Goal: Information Seeking & Learning: Learn about a topic

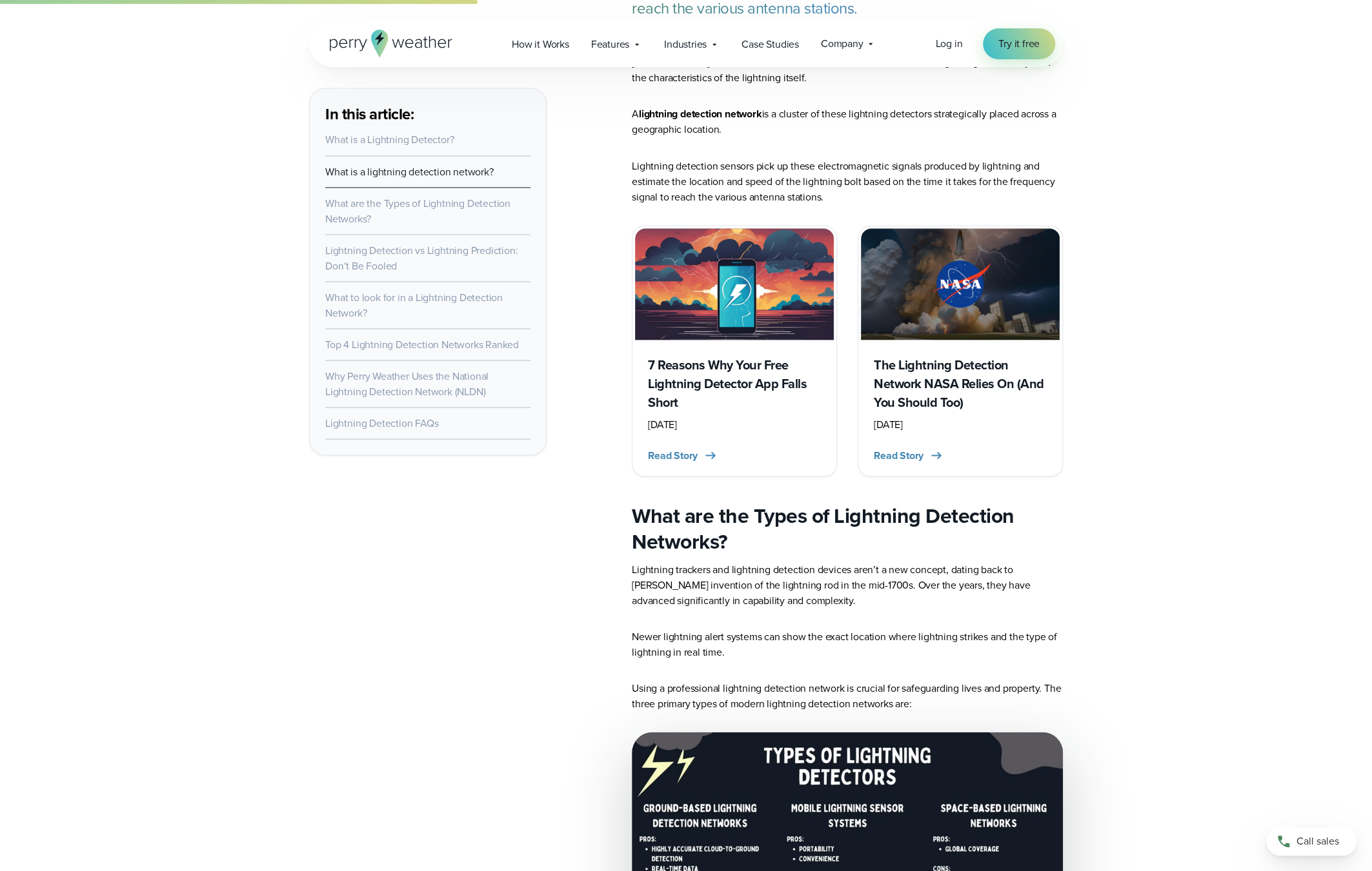
scroll to position [1520, 0]
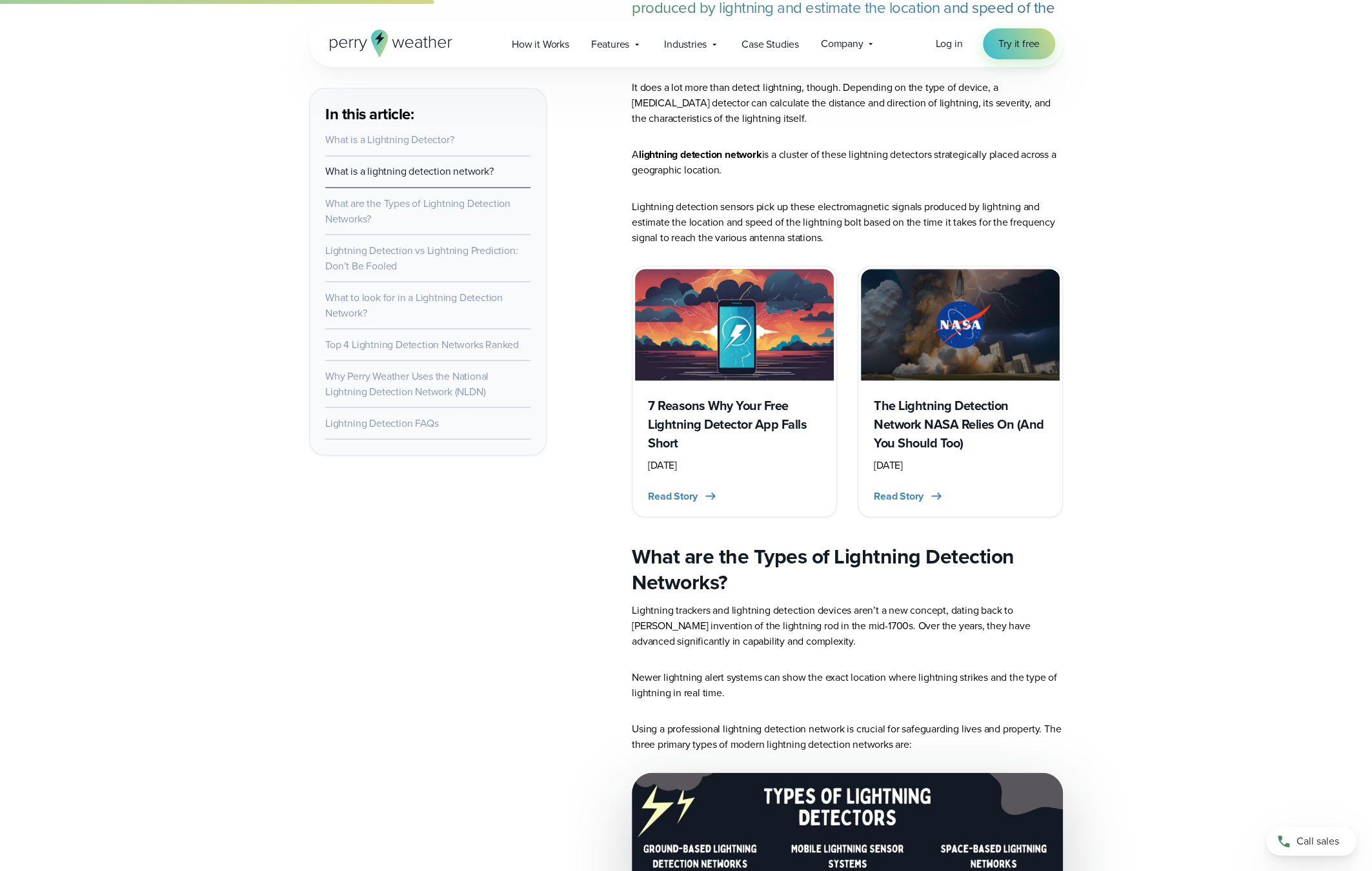
click at [931, 427] on h3 "The Lightning Detection Network NASA Relies On (And You Should Too)" at bounding box center [960, 424] width 173 height 56
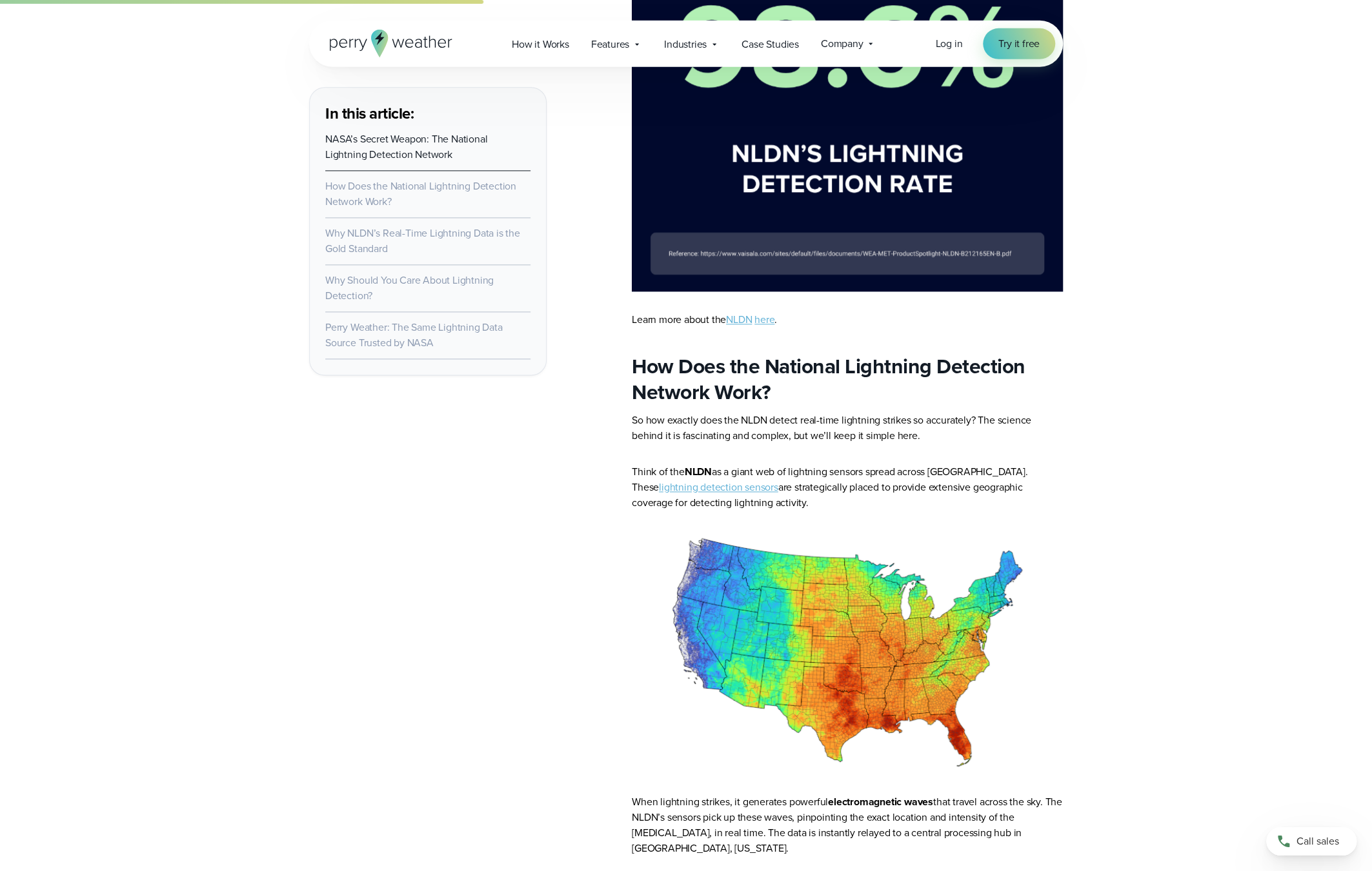
scroll to position [1089, 0]
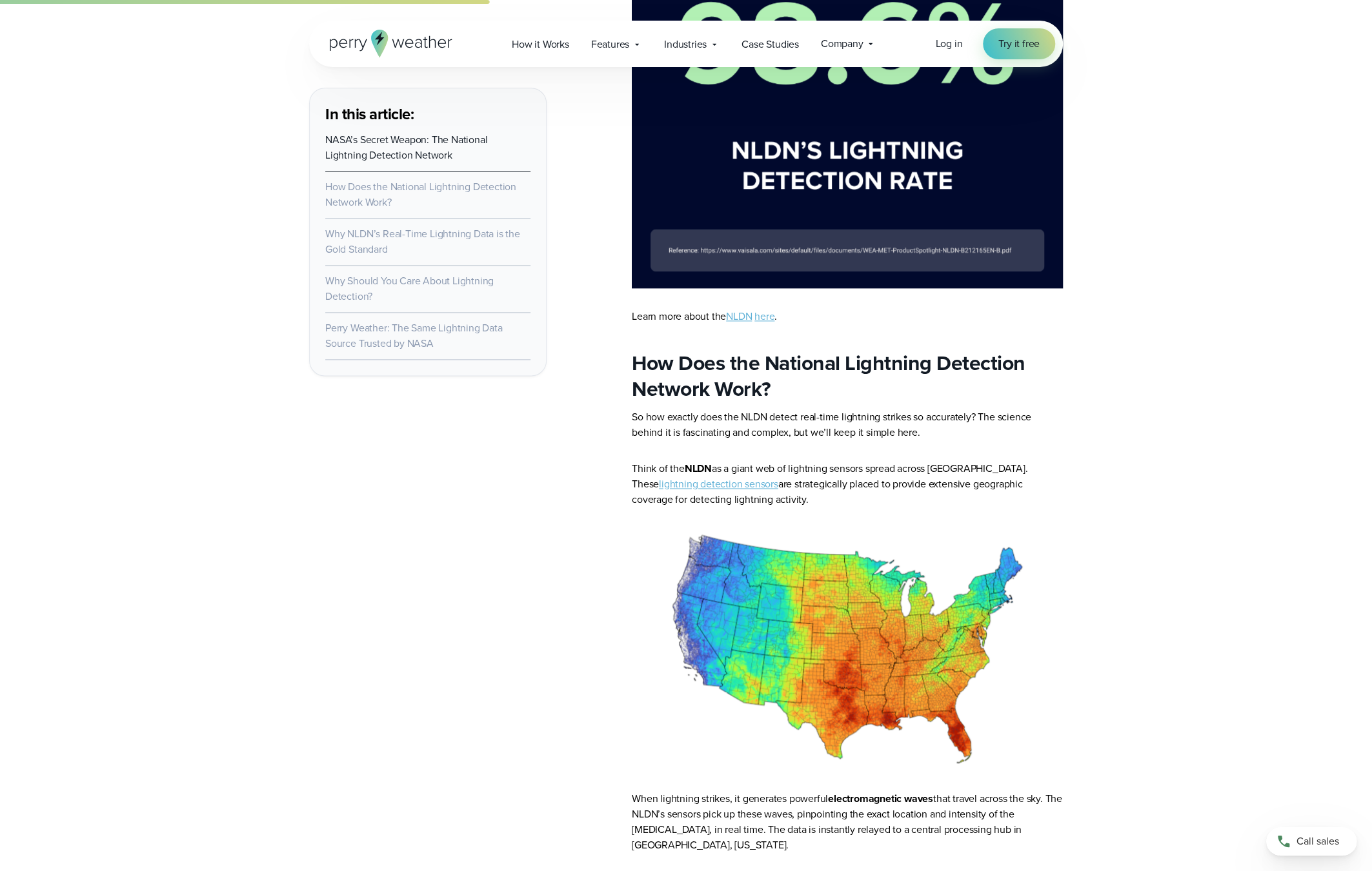
click at [748, 315] on link "NLDN" at bounding box center [739, 316] width 26 height 15
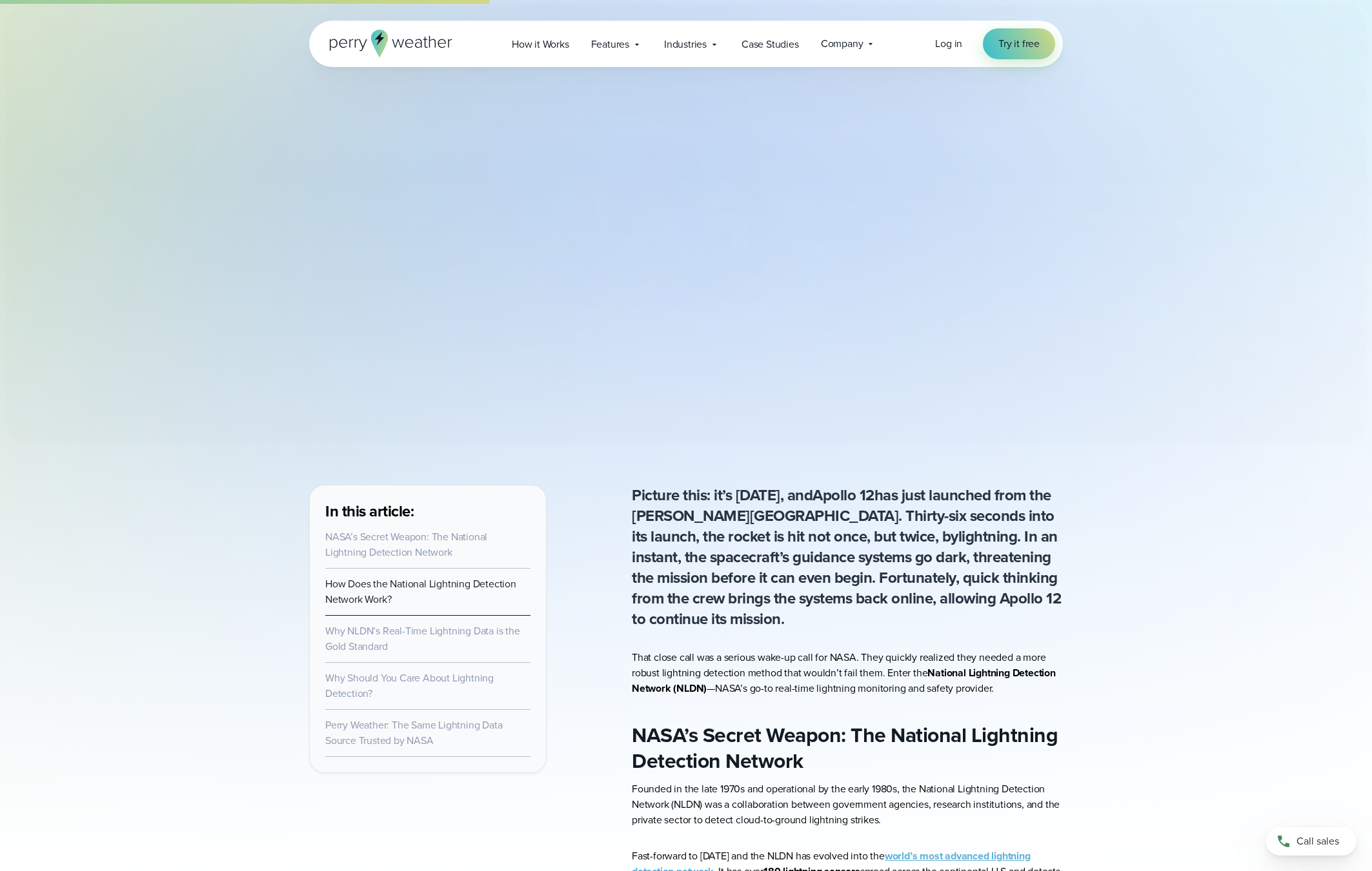
scroll to position [1090, 0]
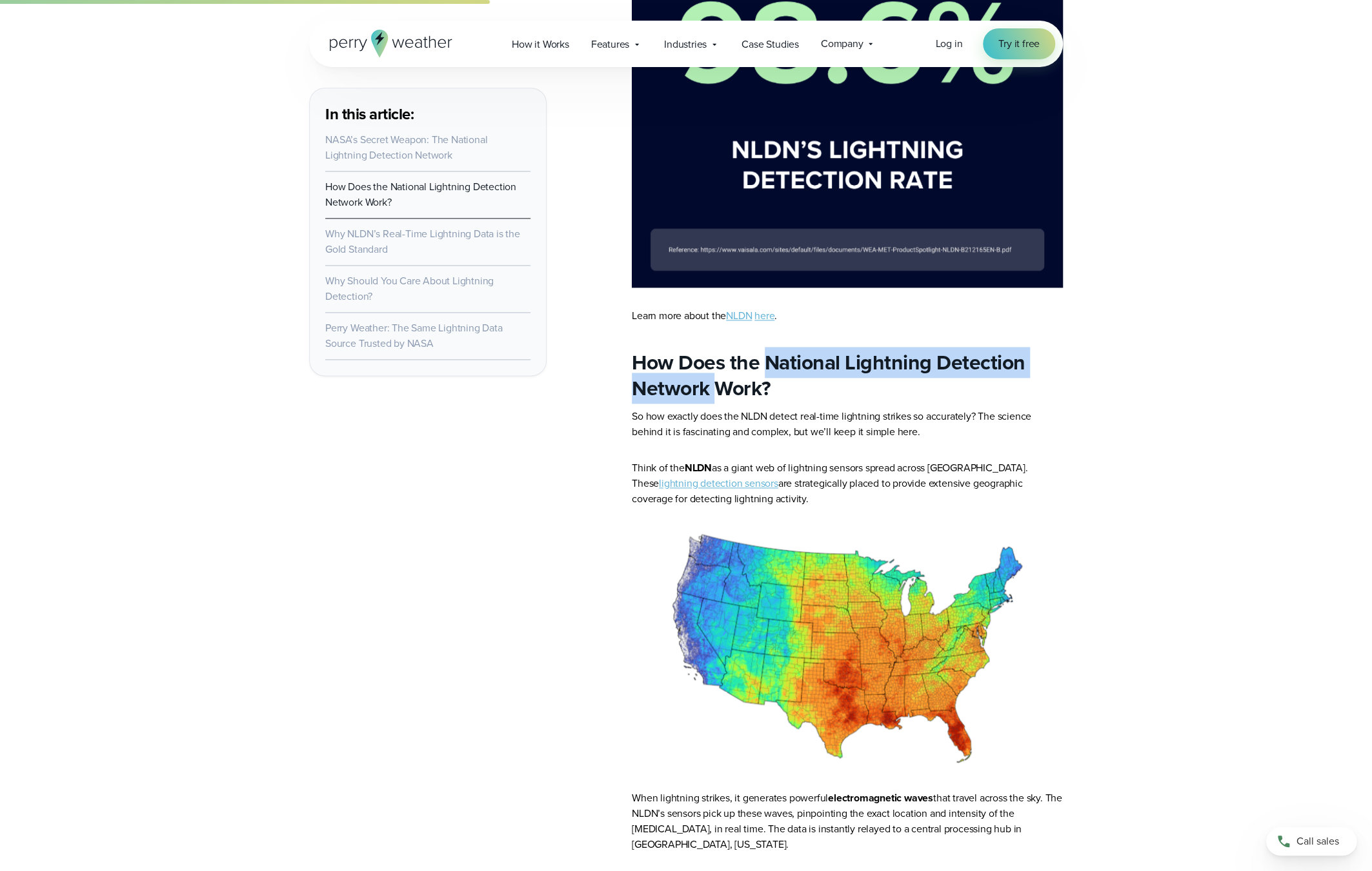
drag, startPoint x: 770, startPoint y: 360, endPoint x: 716, endPoint y: 389, distance: 61.3
click at [716, 389] on h2 "How Does the National Lightning Detection Network Work?" at bounding box center [847, 375] width 431 height 51
